Goal: Transaction & Acquisition: Purchase product/service

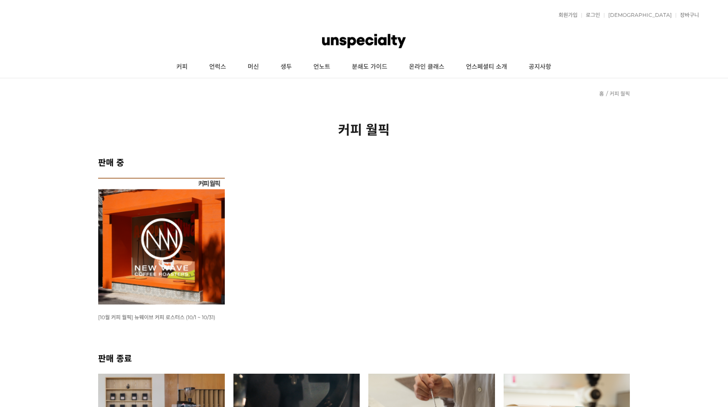
click at [166, 236] on img at bounding box center [161, 241] width 127 height 127
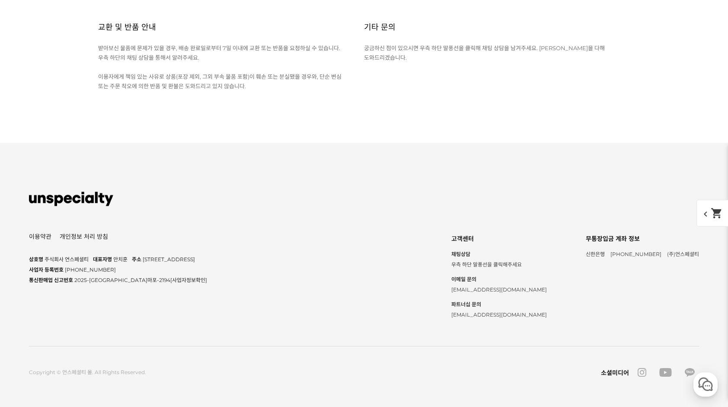
scroll to position [4238, 0]
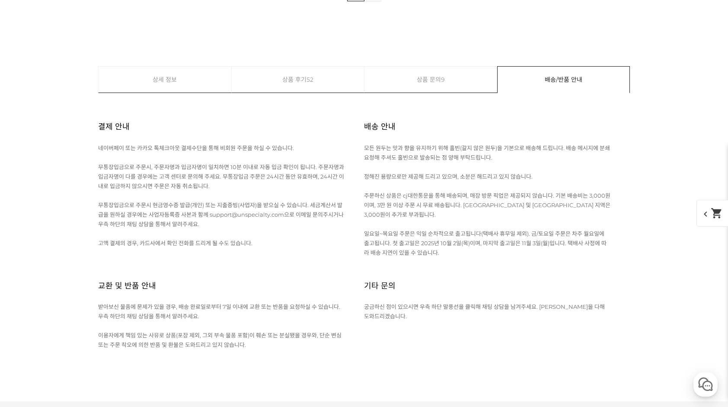
scroll to position [4195, 0]
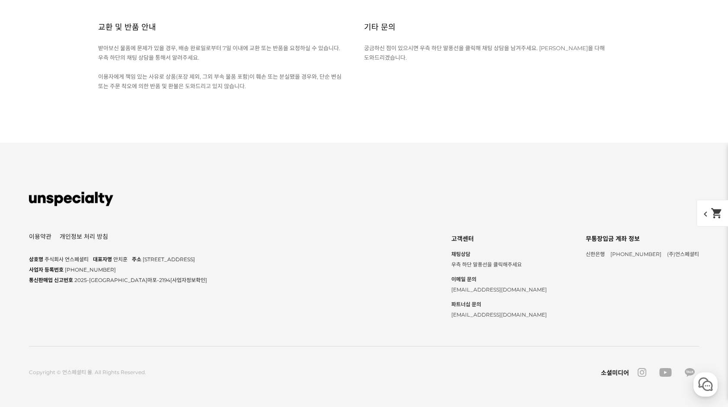
scroll to position [4281, 0]
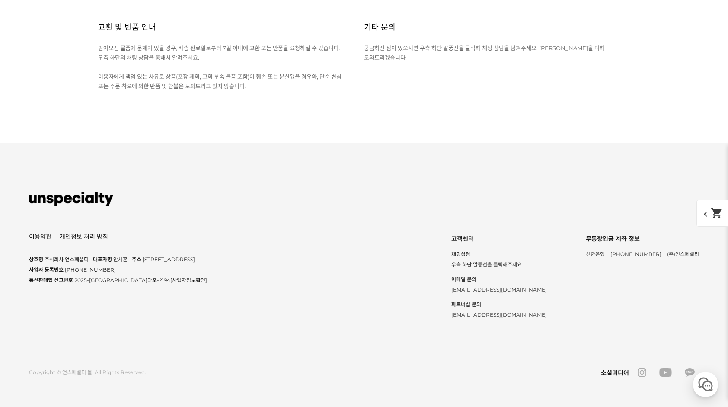
scroll to position [4411, 0]
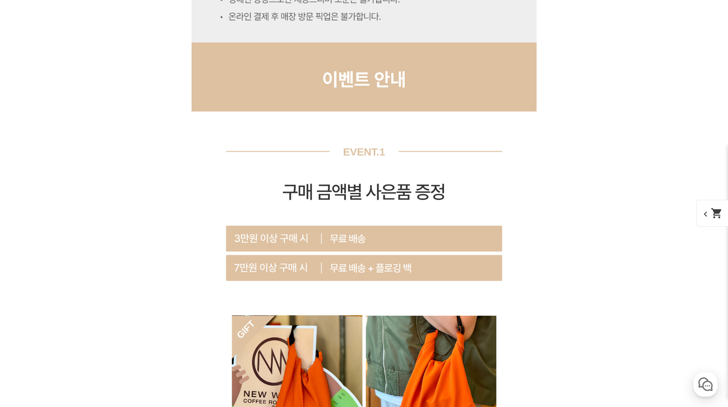
scroll to position [3888, 0]
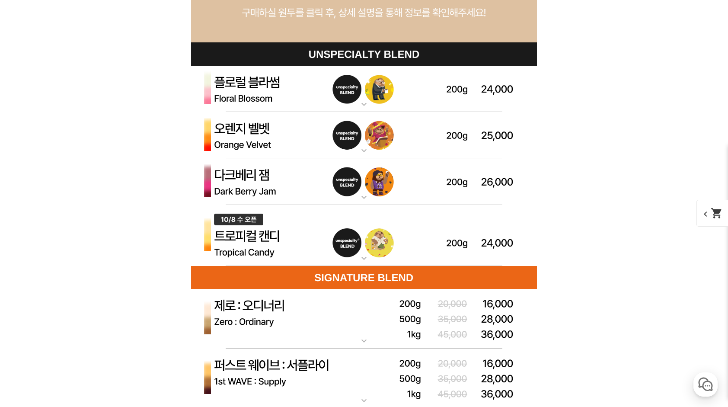
scroll to position [2461, 0]
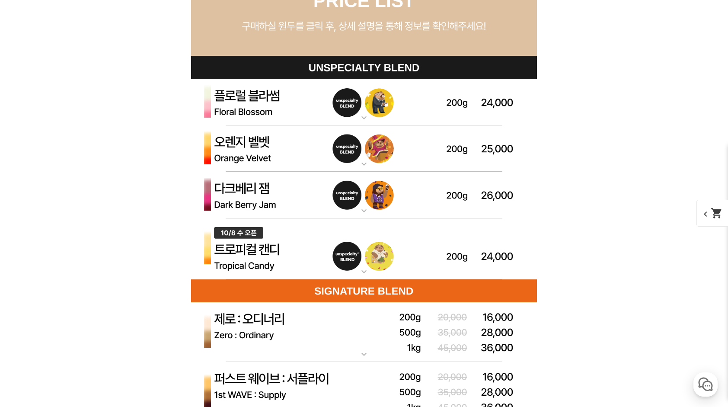
click at [494, 152] on img at bounding box center [364, 148] width 346 height 47
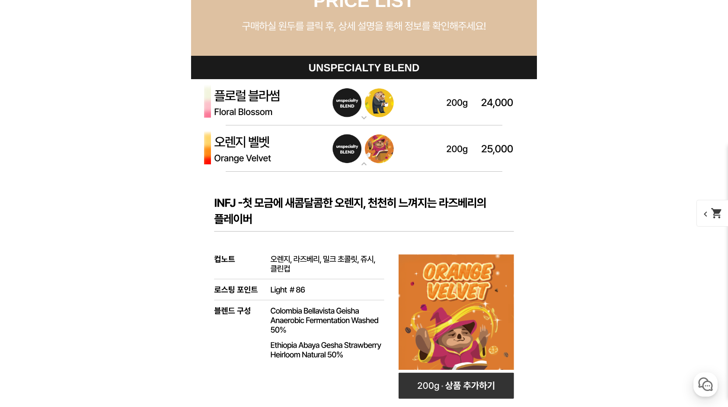
click at [504, 102] on img at bounding box center [364, 102] width 346 height 47
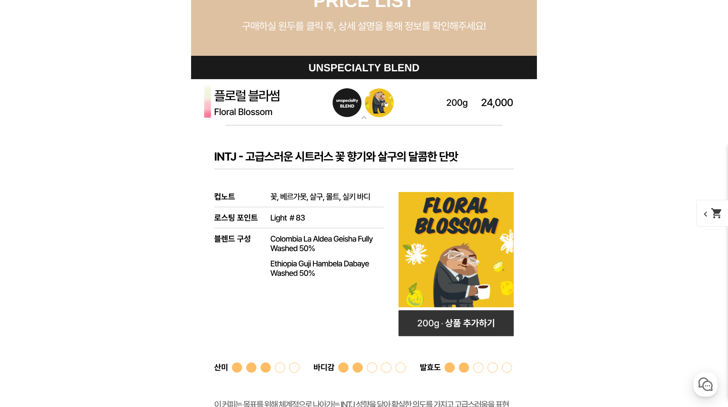
click at [504, 102] on img at bounding box center [364, 102] width 346 height 47
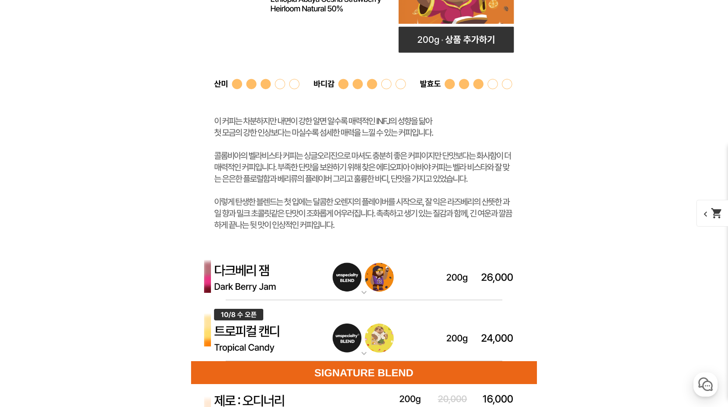
scroll to position [2937, 0]
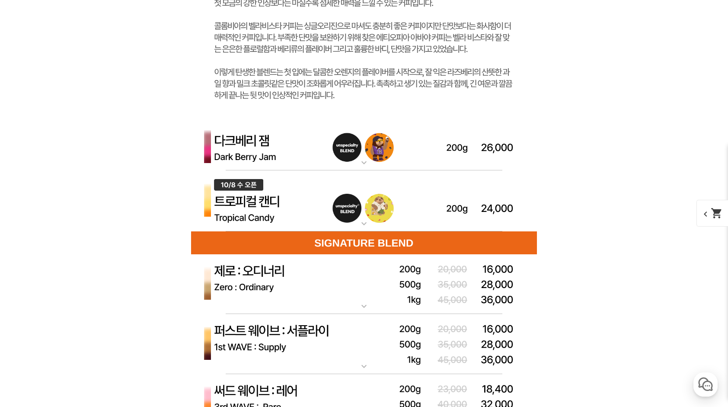
click at [406, 200] on img at bounding box center [364, 200] width 346 height 61
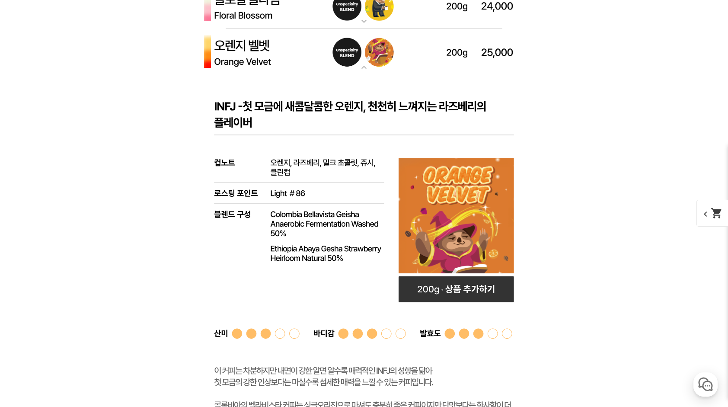
scroll to position [2504, 0]
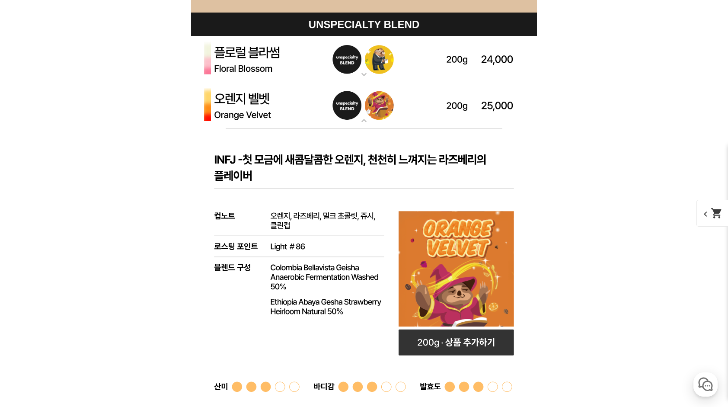
click at [395, 61] on img at bounding box center [364, 59] width 346 height 47
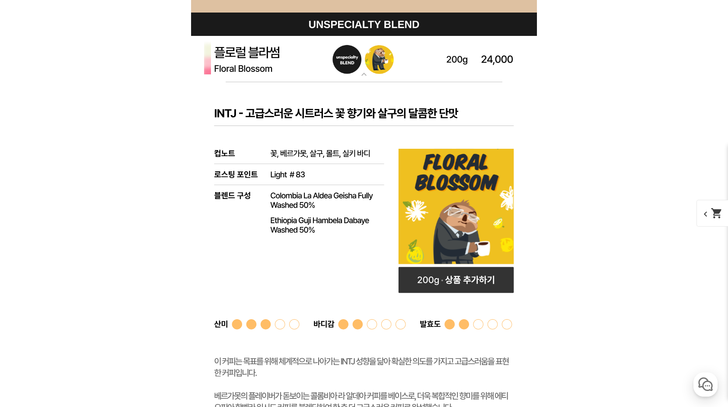
click at [395, 61] on img at bounding box center [364, 59] width 346 height 47
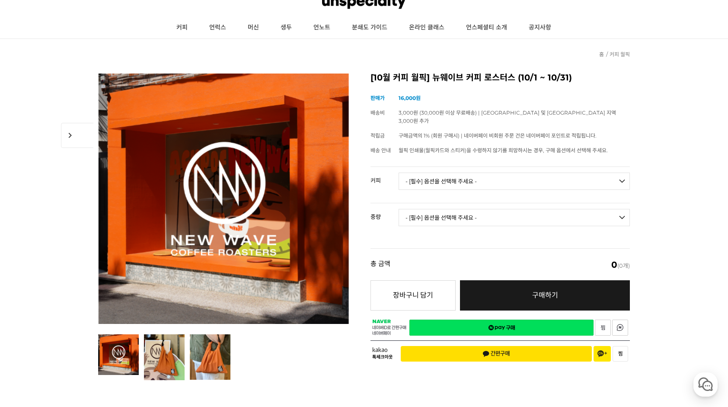
scroll to position [0, 0]
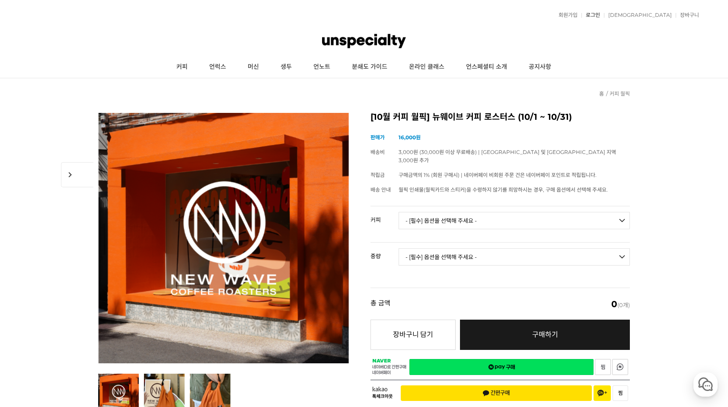
click at [600, 14] on link "로그인" at bounding box center [591, 15] width 19 height 5
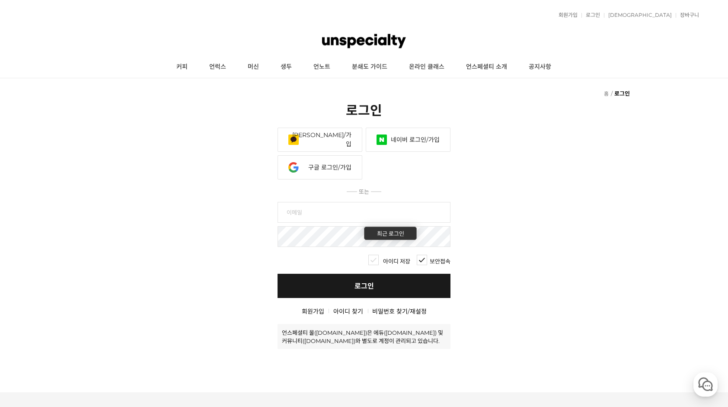
click at [333, 213] on input "text" at bounding box center [364, 212] width 173 height 21
type input "eleckbm@naver.com"
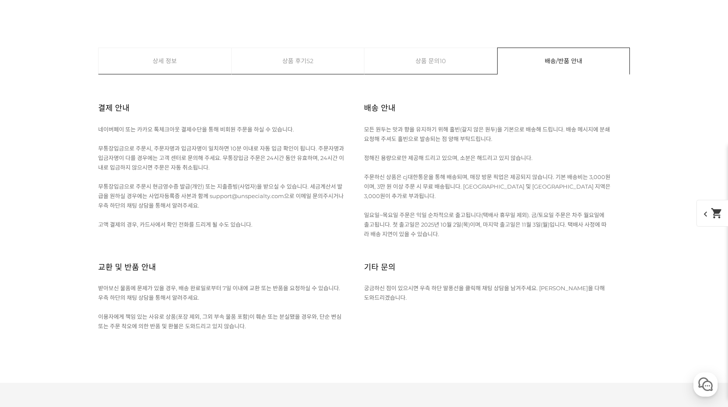
scroll to position [3892, 0]
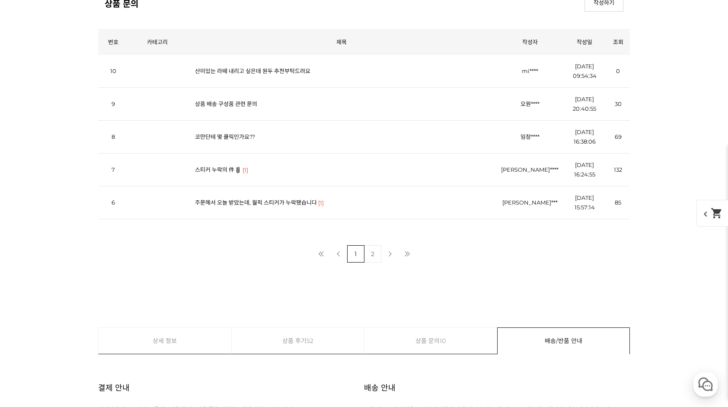
scroll to position [4022, 0]
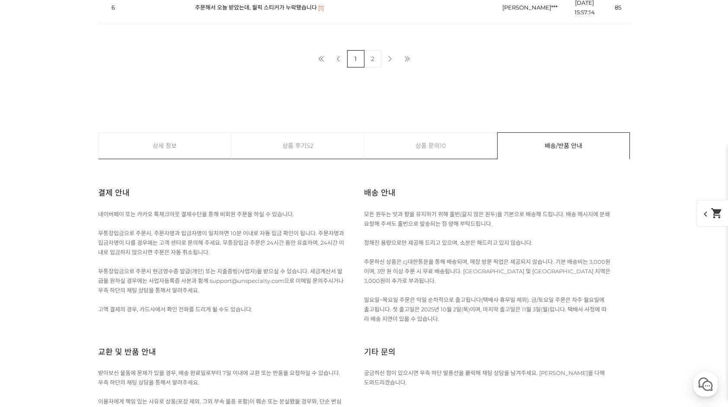
scroll to position [4195, 0]
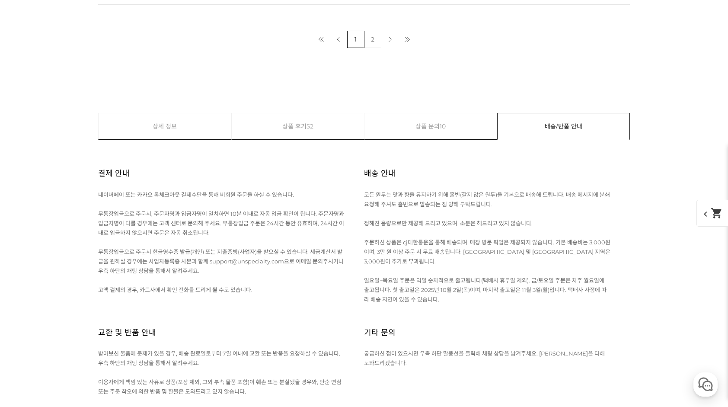
select select "#24 파나마 아시엔다 라 에스메랄다 엘 벨로 게이샤 워시드"
select select "100g"
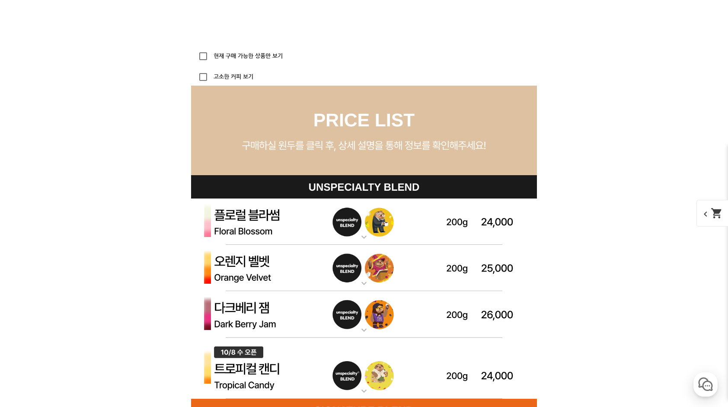
scroll to position [2422, 0]
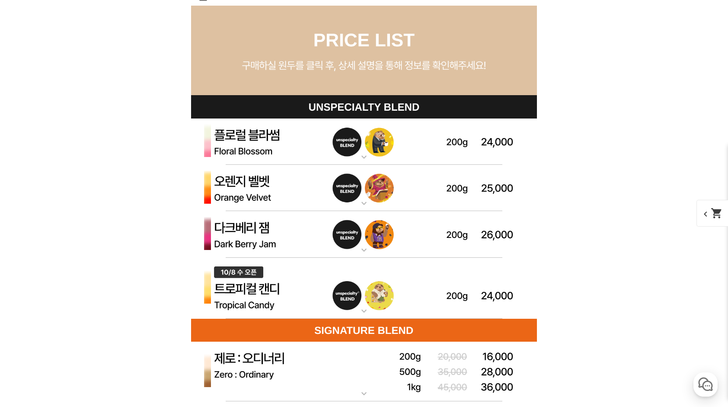
click at [254, 186] on img at bounding box center [364, 188] width 346 height 47
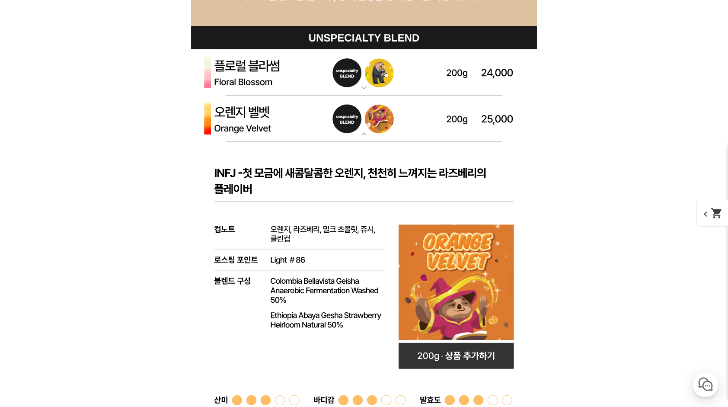
scroll to position [2552, 0]
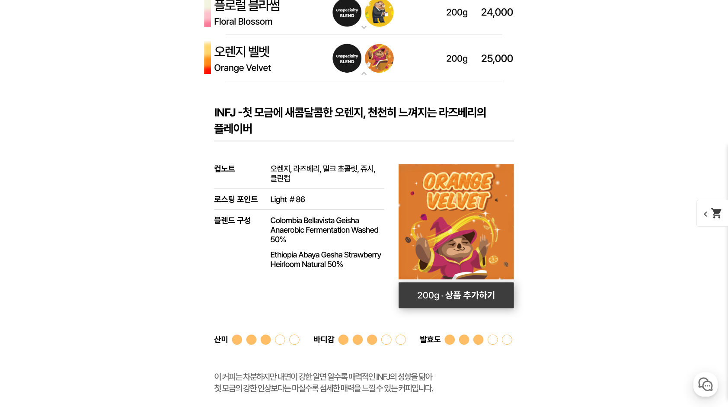
click at [477, 300] on rect at bounding box center [456, 295] width 115 height 26
select select "오렌지 벨벳 (언스페셜티 블렌드)"
select select "200g"
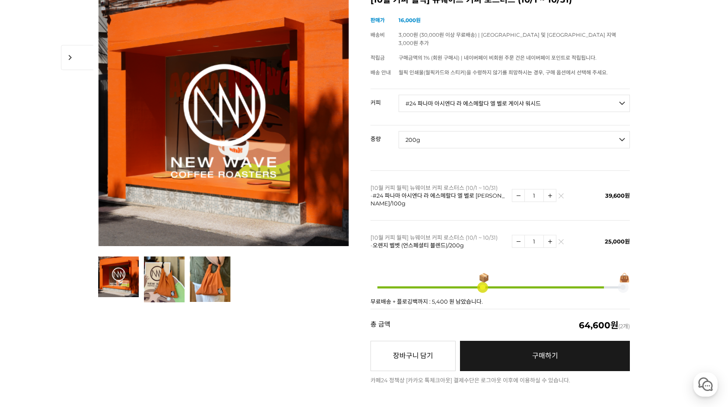
scroll to position [0, 0]
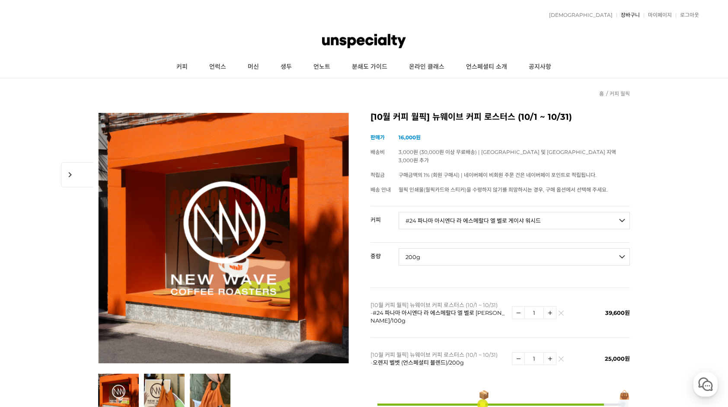
click at [628, 16] on link "장바구니" at bounding box center [628, 15] width 23 height 5
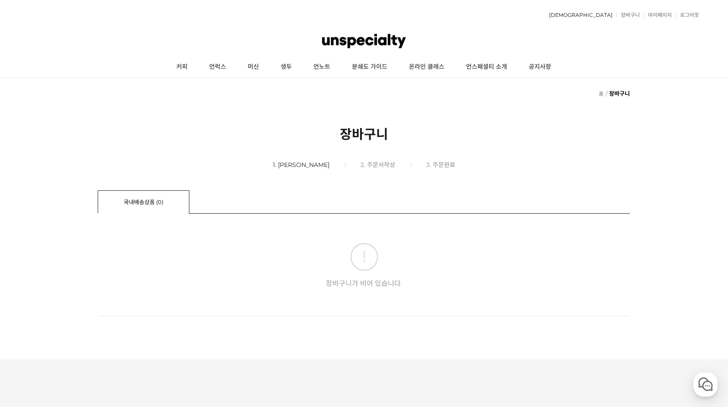
click at [600, 13] on link "[DEMOGRAPHIC_DATA]" at bounding box center [579, 15] width 68 height 5
click at [179, 64] on link "커피" at bounding box center [182, 67] width 33 height 22
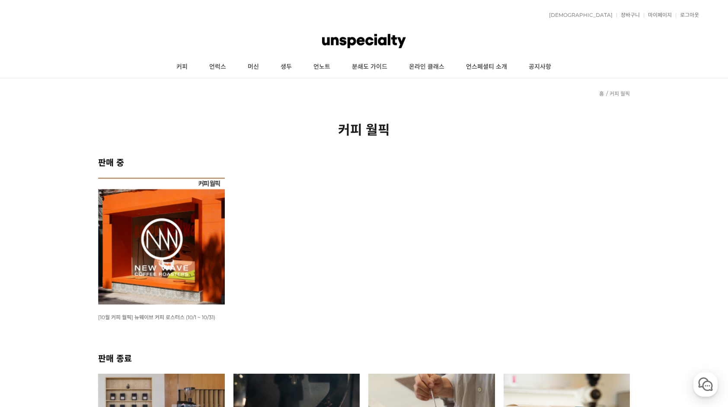
scroll to position [43, 0]
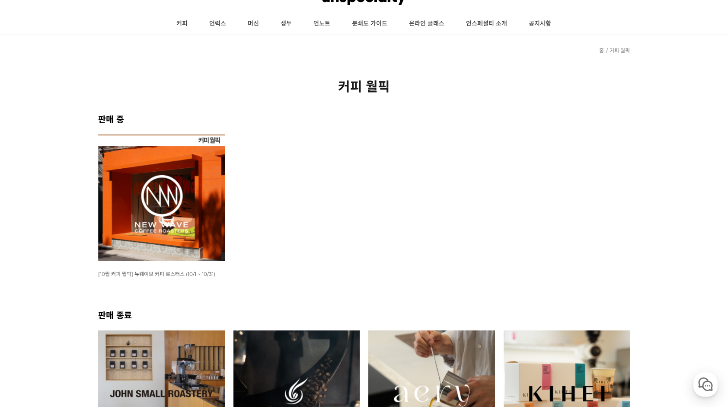
click at [199, 213] on img at bounding box center [161, 197] width 127 height 127
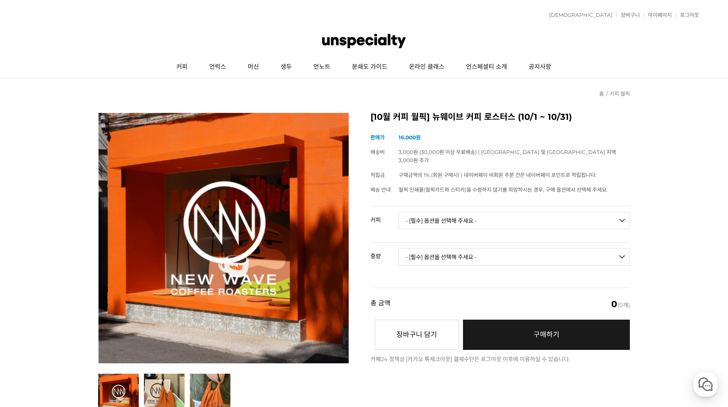
click at [625, 217] on select "- [필수] 옵션을 선택해 주세요 - ------------------- 언스페셜티 분쇄도 가이드 종이 받기 (주문 1건당 최대 1개 제공) …" at bounding box center [514, 220] width 231 height 17
select select "#24 파나마 아시엔다 라 에스메랄다 엘 벨로 게이샤 워시드"
click at [399, 212] on select "- [필수] 옵션을 선택해 주세요 - ------------------- 언스페셜티 분쇄도 가이드 종이 받기 (주문 1건당 최대 1개 제공) …" at bounding box center [514, 220] width 231 height 17
click at [482, 248] on select "- [필수] 옵션을 선택해 주세요 - ------------------- 100g" at bounding box center [514, 256] width 231 height 17
select select "100g"
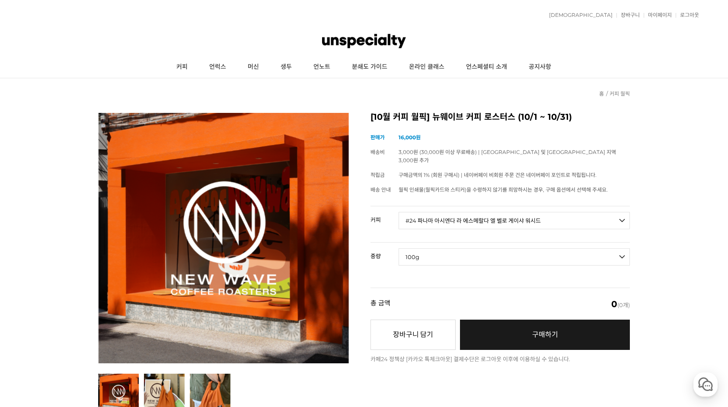
click at [399, 248] on select "- [필수] 옵션을 선택해 주세요 - ------------------- 100g" at bounding box center [514, 256] width 231 height 17
select select "*"
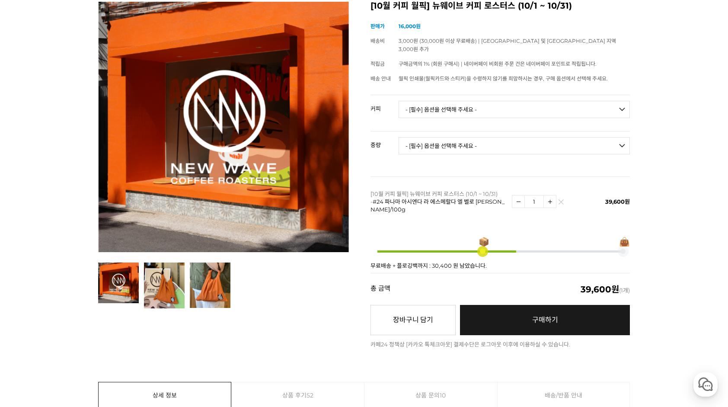
scroll to position [130, 0]
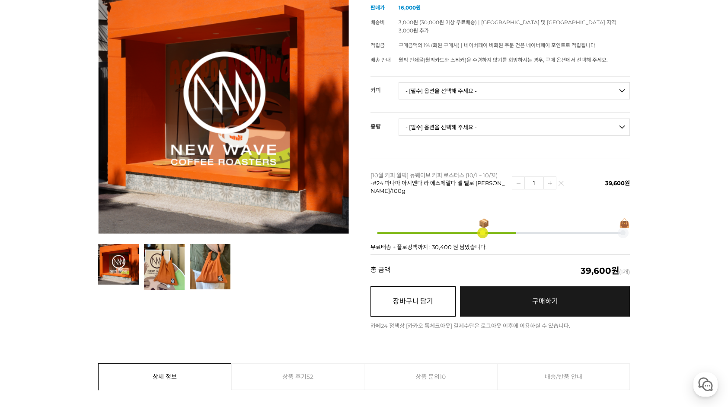
click at [431, 294] on button "장바구니 담기" at bounding box center [413, 301] width 85 height 30
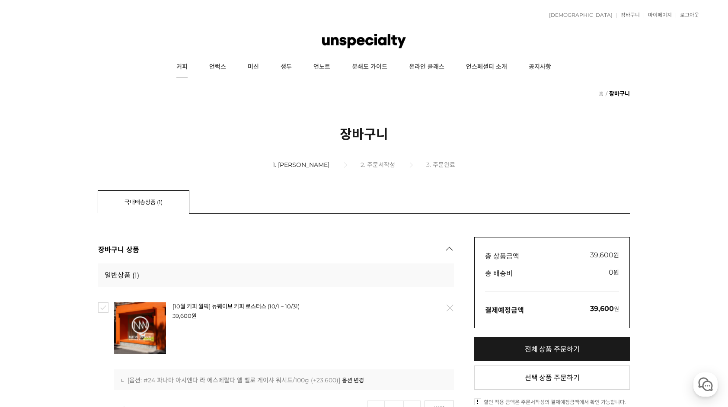
click at [185, 66] on link "커피" at bounding box center [182, 67] width 33 height 22
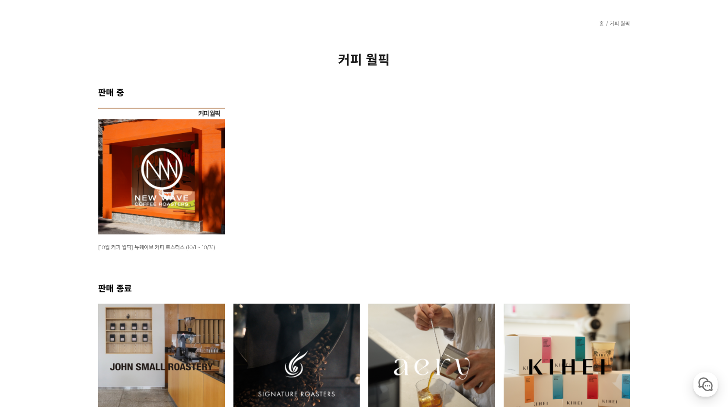
scroll to position [130, 0]
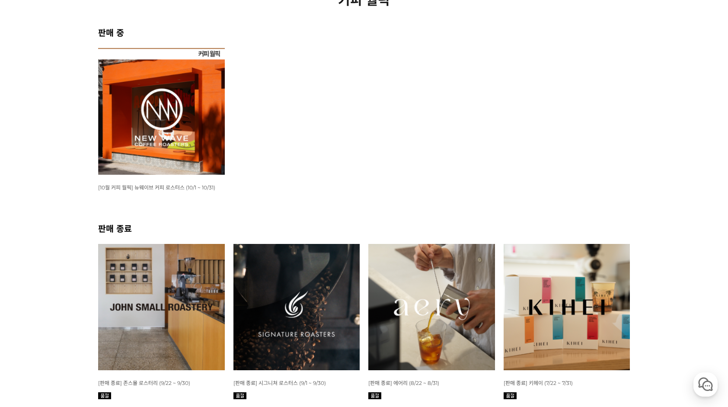
click at [180, 131] on img at bounding box center [161, 111] width 127 height 127
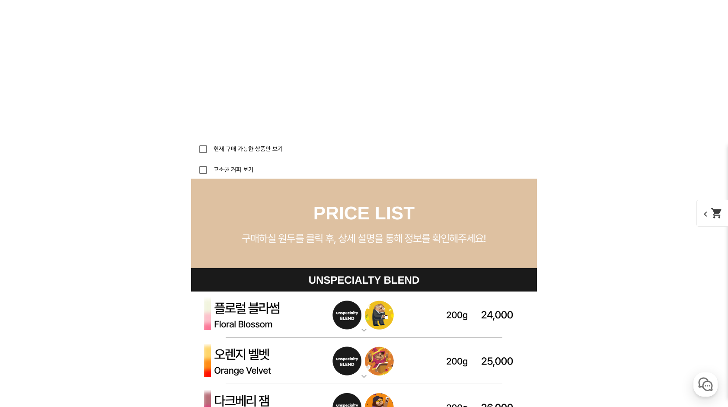
scroll to position [2465, 0]
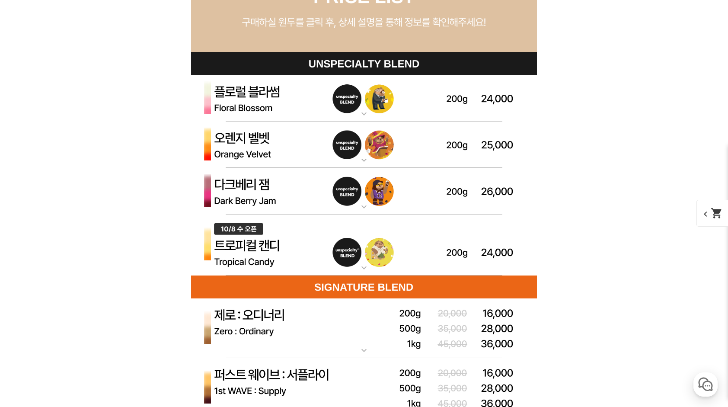
click at [231, 139] on img at bounding box center [364, 145] width 346 height 47
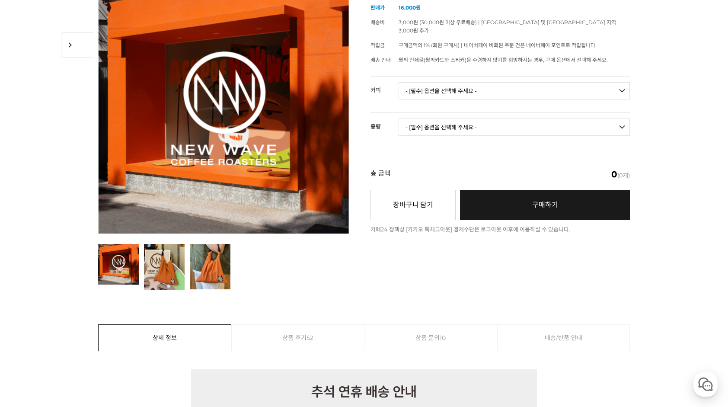
scroll to position [0, 0]
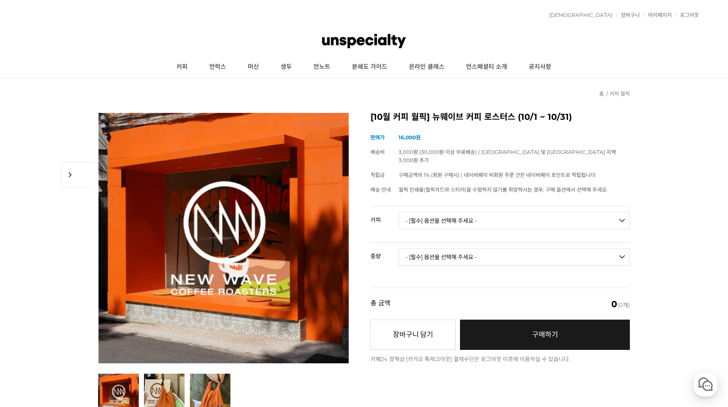
click at [465, 212] on select "- [필수] 옵션을 선택해 주세요 - ------------------- 언스페셜티 분쇄도 가이드 종이 받기 (주문 1건당 최대 1개 제공) …" at bounding box center [514, 220] width 231 height 17
select select "오렌지 벨벳 (언스페셜티 블렌드)"
click at [399, 212] on select "- [필수] 옵션을 선택해 주세요 - ------------------- 언스페셜티 분쇄도 가이드 종이 받기 (주문 1건당 최대 1개 제공) …" at bounding box center [514, 220] width 231 height 17
click at [621, 248] on select "- [필수] 옵션을 선택해 주세요 - ------------------- 200g" at bounding box center [514, 256] width 231 height 17
select select "200g"
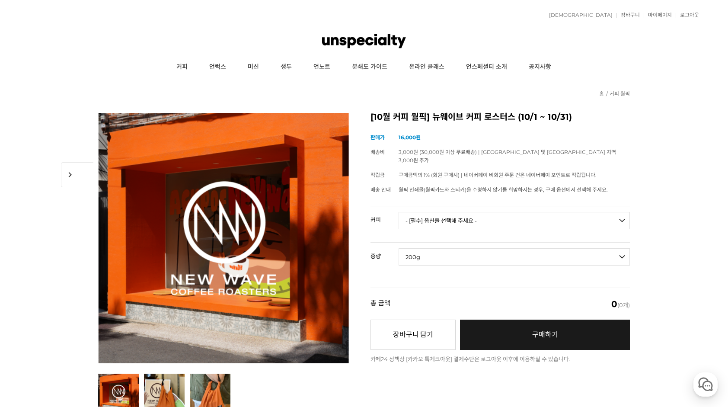
click at [399, 248] on select "- [필수] 옵션을 선택해 주세요 - ------------------- 200g" at bounding box center [514, 256] width 231 height 17
select select "*"
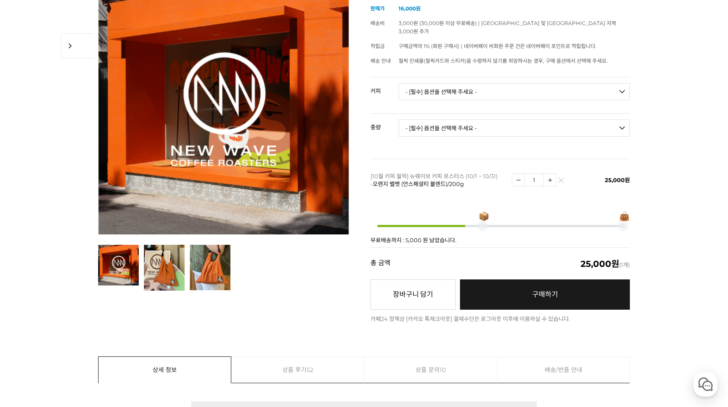
scroll to position [130, 0]
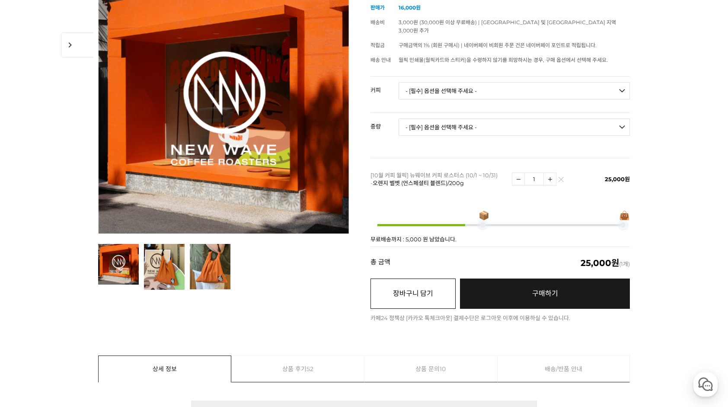
click at [423, 283] on button "장바구니 담기" at bounding box center [413, 294] width 85 height 30
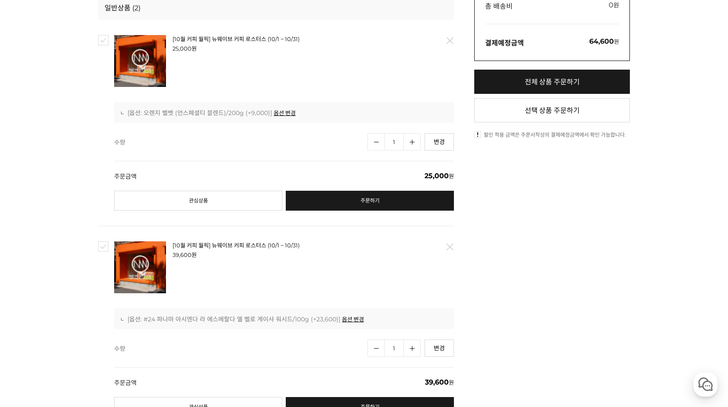
scroll to position [216, 0]
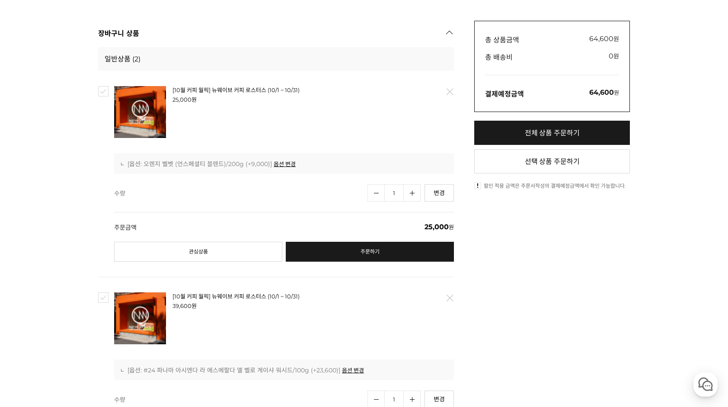
click at [102, 92] on input "checkbox" at bounding box center [103, 91] width 10 height 10
checkbox input "true"
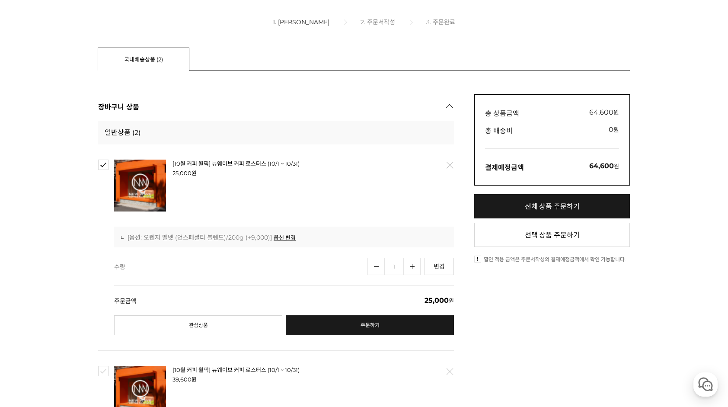
scroll to position [86, 0]
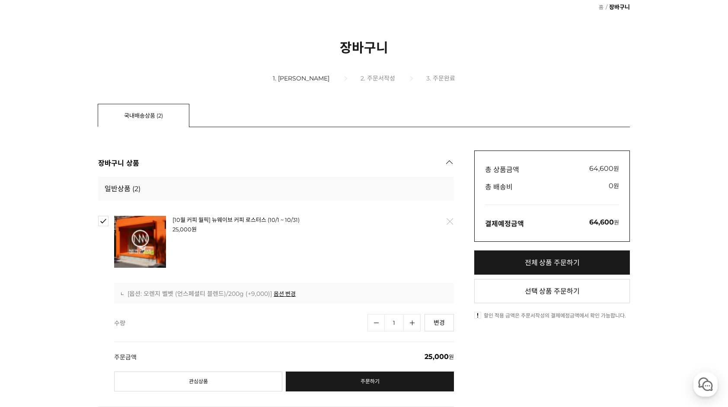
click at [450, 221] on link "삭제" at bounding box center [450, 221] width 18 height 18
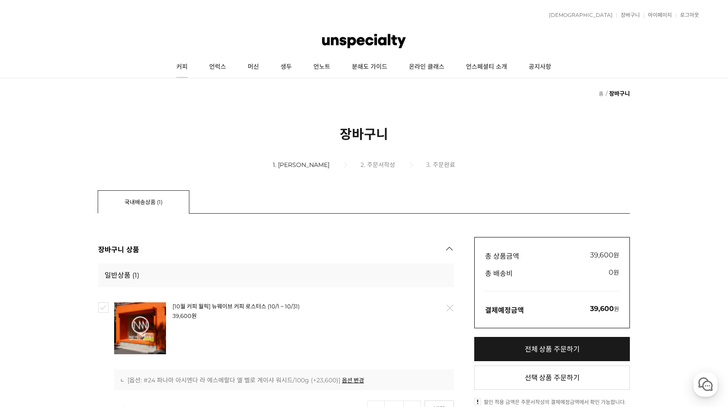
click at [183, 64] on link "커피" at bounding box center [182, 67] width 33 height 22
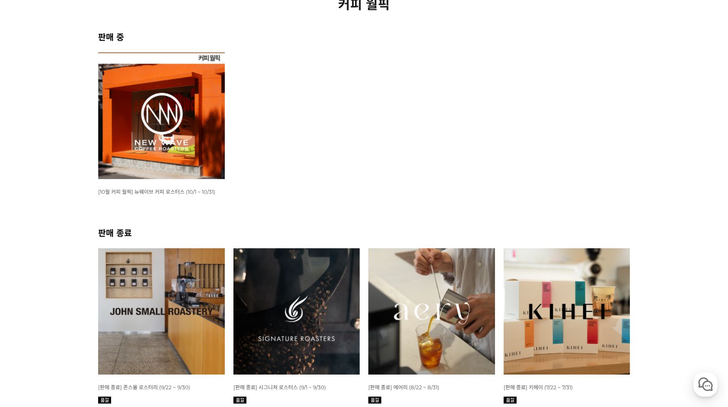
scroll to position [173, 0]
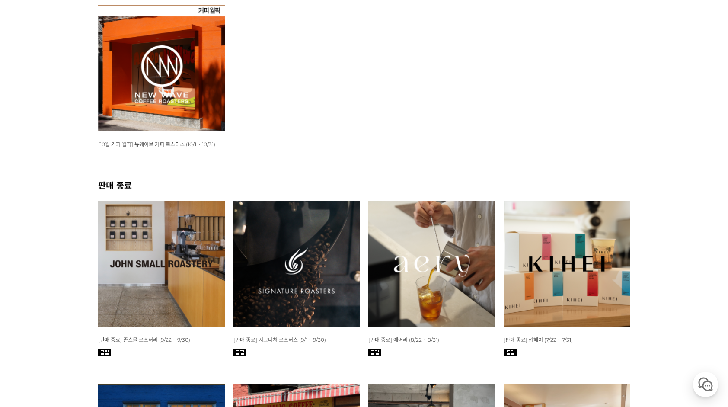
click at [173, 99] on img at bounding box center [161, 68] width 127 height 127
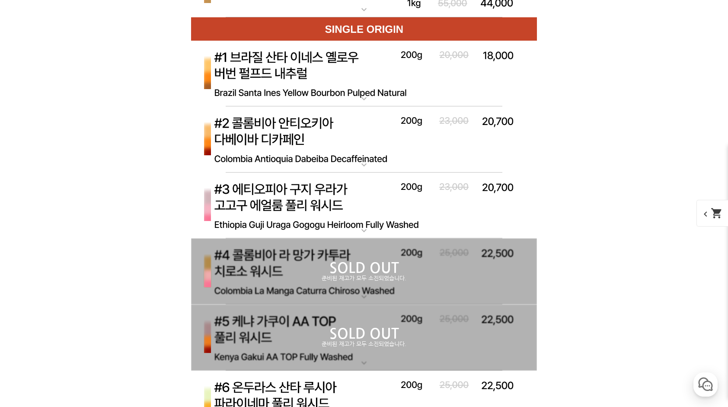
scroll to position [2854, 0]
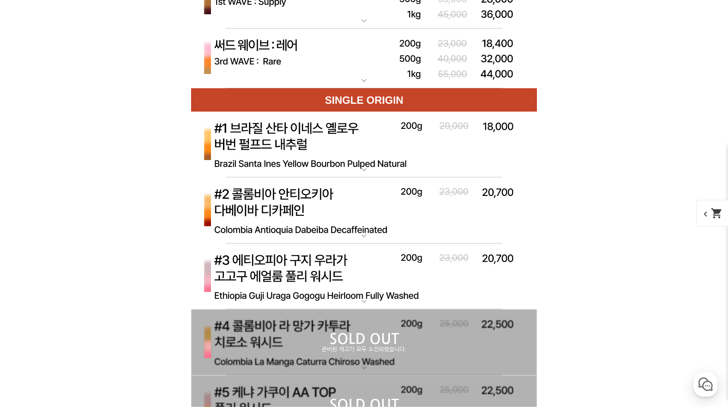
click at [409, 203] on img at bounding box center [364, 210] width 346 height 67
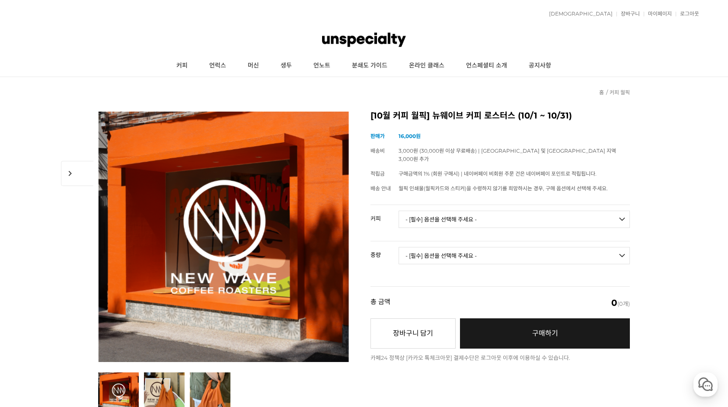
scroll to position [0, 0]
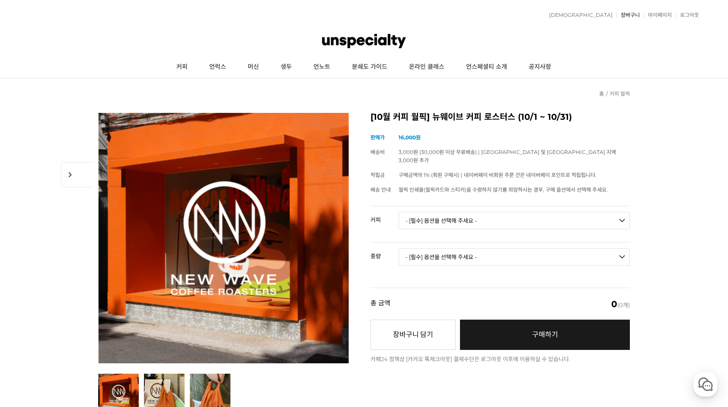
click at [632, 14] on link "장바구니" at bounding box center [628, 15] width 23 height 5
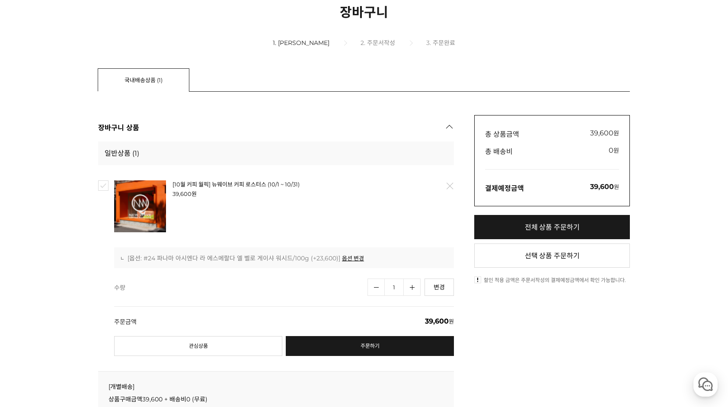
scroll to position [216, 0]
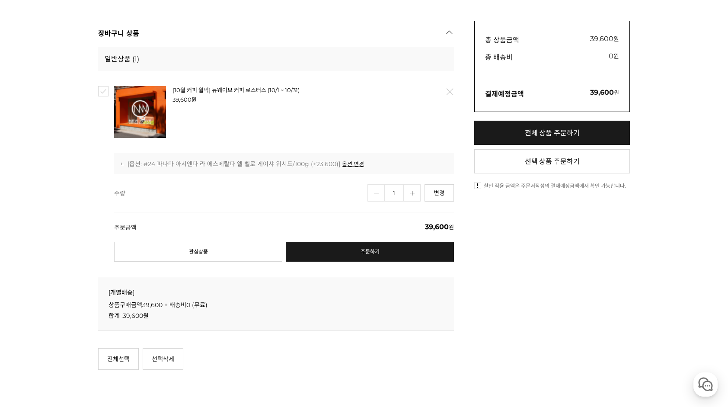
click at [102, 93] on input "checkbox" at bounding box center [103, 91] width 10 height 10
checkbox input "true"
click at [362, 254] on link "주문하기" at bounding box center [370, 252] width 168 height 20
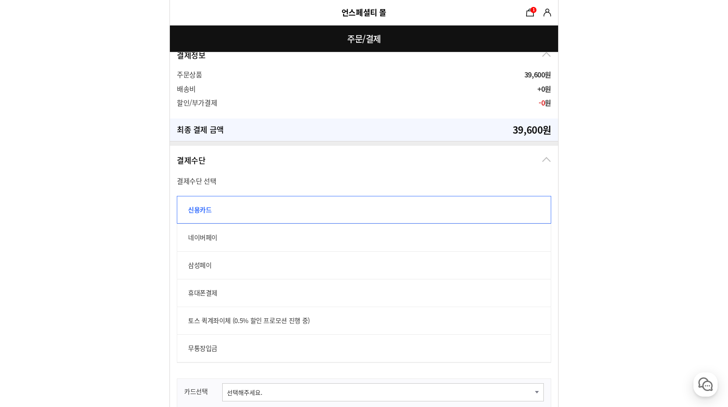
scroll to position [476, 0]
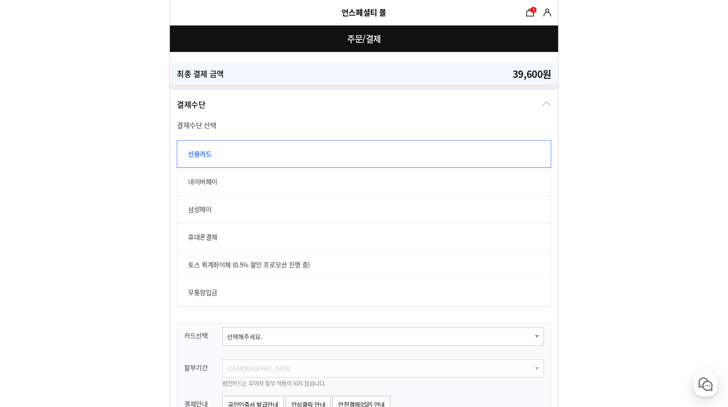
click at [224, 291] on label "무통장입금" at bounding box center [364, 293] width 375 height 28
click at [186, 288] on input "무통장입금" at bounding box center [182, 284] width 10 height 10
radio input "true"
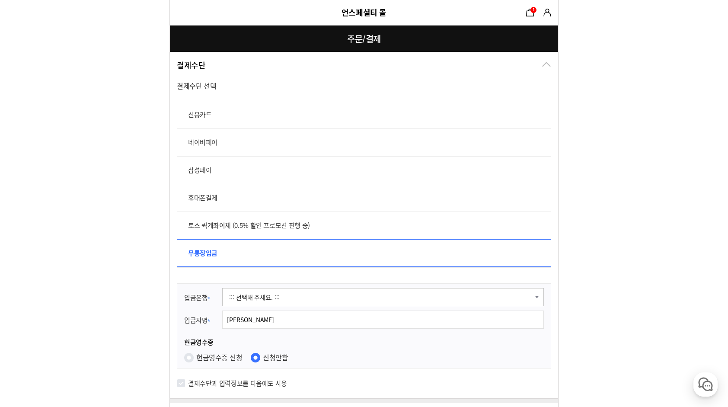
scroll to position [605, 0]
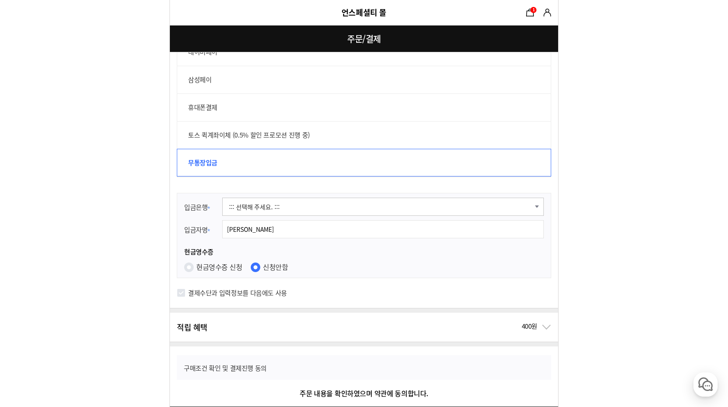
click at [191, 265] on input "현금영수증 신청" at bounding box center [189, 268] width 10 height 10
radio input "true"
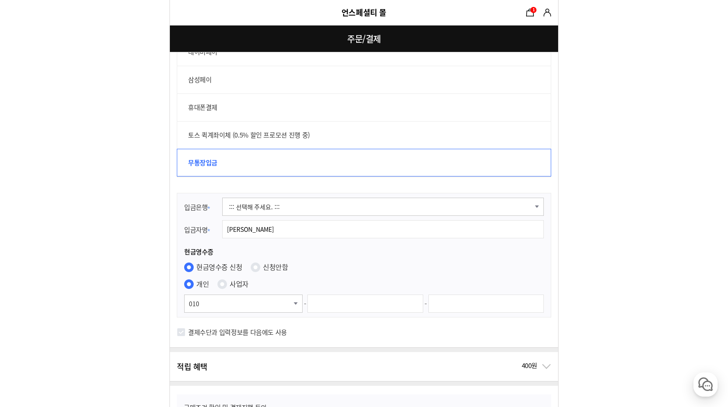
click at [538, 202] on select "::: 선택해 주세요. ::: 신한은행 140-013-957713 (주)언스페셜티" at bounding box center [383, 207] width 322 height 18
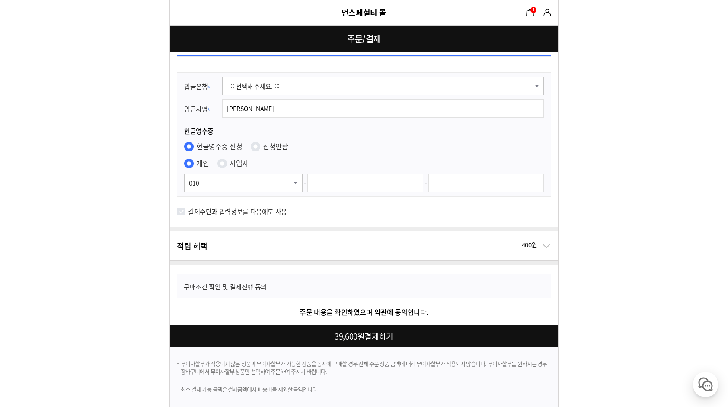
click at [326, 182] on input "text" at bounding box center [365, 183] width 116 height 18
type input "8665"
click at [447, 177] on input "text" at bounding box center [487, 183] width 116 height 18
type input "6494"
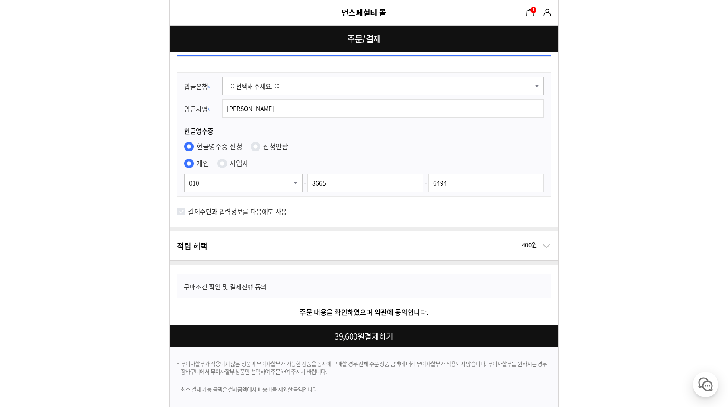
click at [365, 333] on div at bounding box center [366, 336] width 392 height 22
checkbox input "false"
